Goal: Ask a question: Seek information or help from site administrators or community

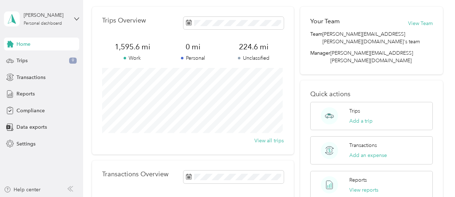
scroll to position [36, 0]
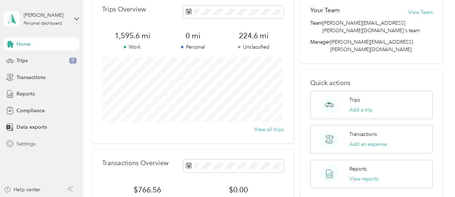
click at [13, 141] on icon at bounding box center [10, 144] width 8 height 8
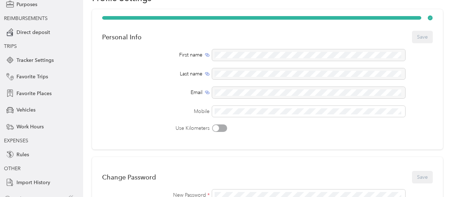
scroll to position [95, 0]
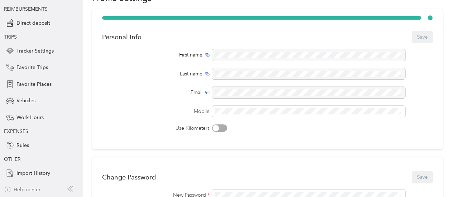
click at [36, 187] on div "Help center" at bounding box center [22, 190] width 37 height 8
